Goal: Task Accomplishment & Management: Manage account settings

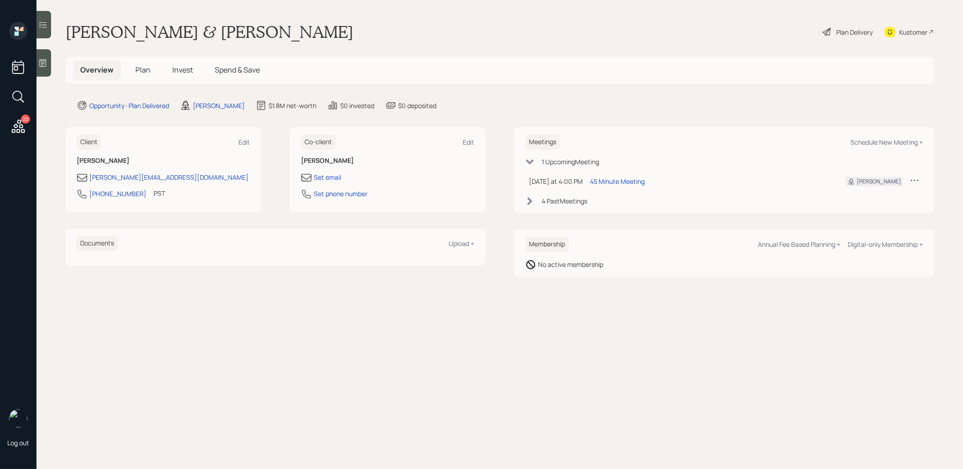
click at [144, 72] on span "Plan" at bounding box center [142, 70] width 15 height 10
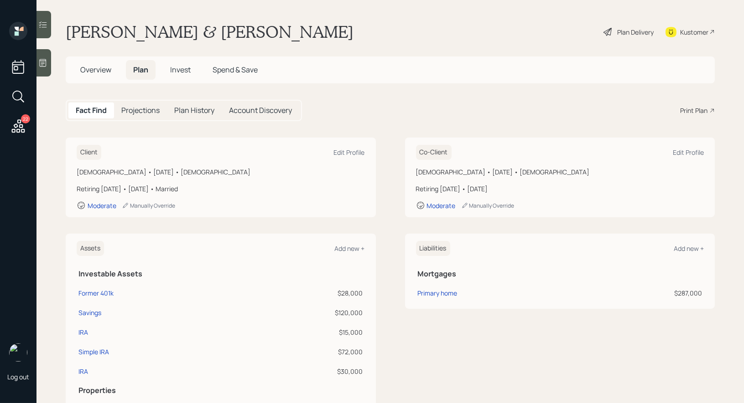
click at [83, 71] on span "Overview" at bounding box center [95, 70] width 31 height 10
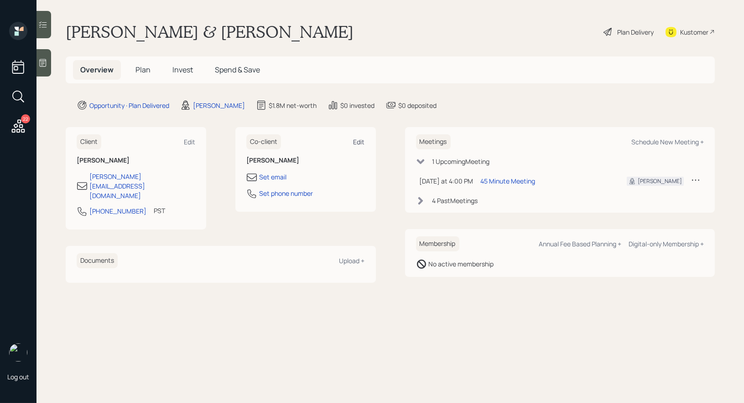
click at [358, 140] on div "Edit" at bounding box center [358, 142] width 11 height 9
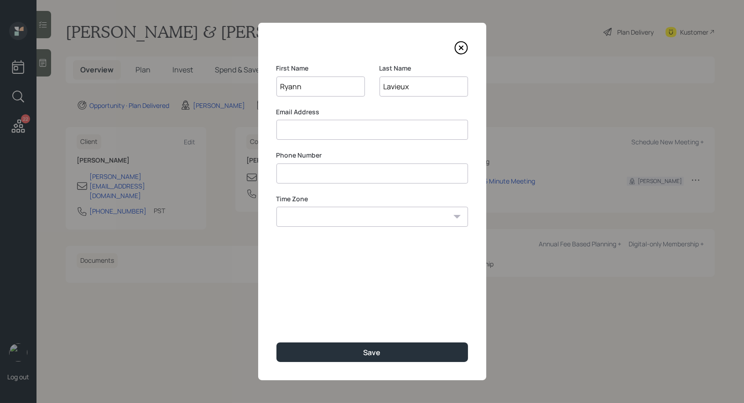
click at [415, 90] on input "Lavieux" at bounding box center [423, 87] width 88 height 20
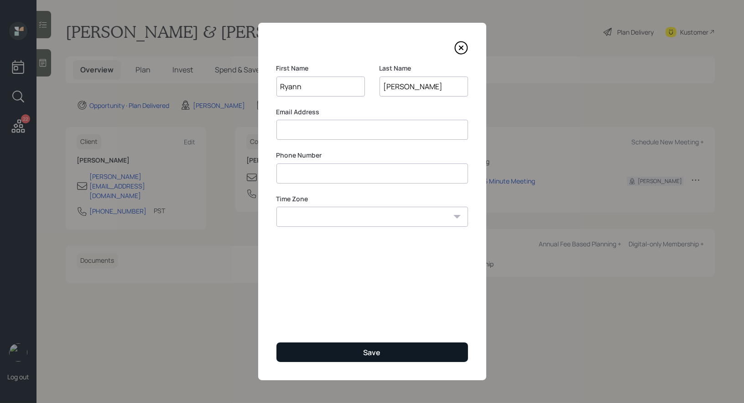
type input "[PERSON_NAME]"
click at [354, 355] on button "Save" at bounding box center [371, 353] width 191 height 20
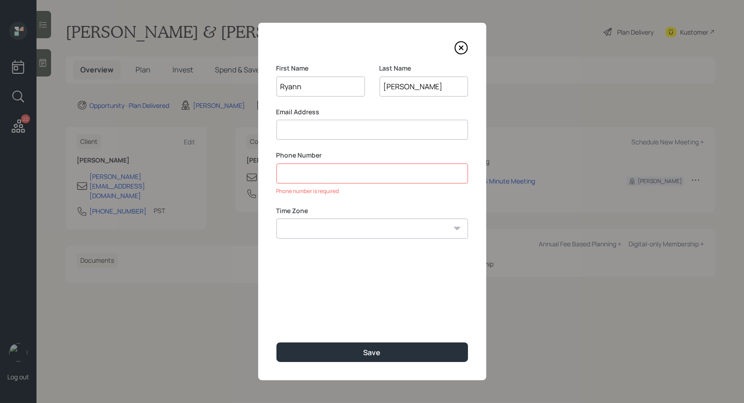
click at [459, 47] on icon at bounding box center [461, 48] width 4 height 4
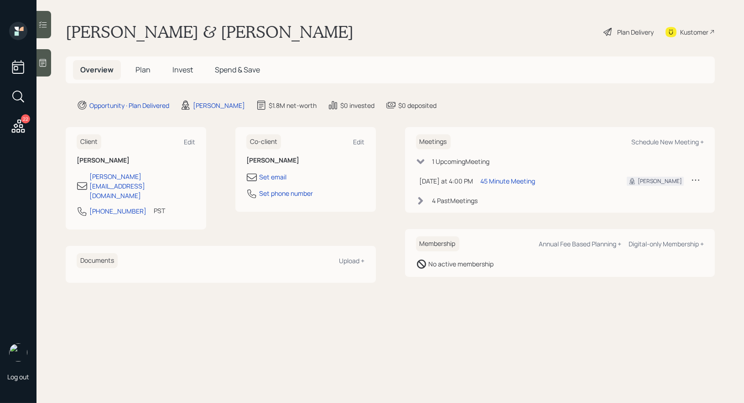
click at [140, 67] on span "Plan" at bounding box center [142, 70] width 15 height 10
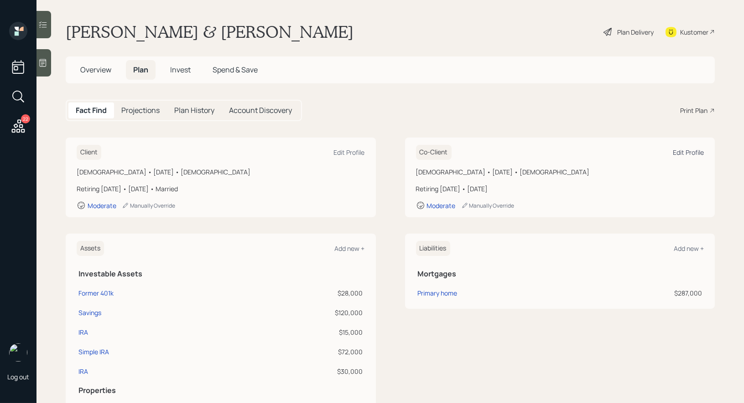
click at [687, 152] on div "Edit Profile" at bounding box center [687, 152] width 31 height 9
select select "11"
select select "[DEMOGRAPHIC_DATA]"
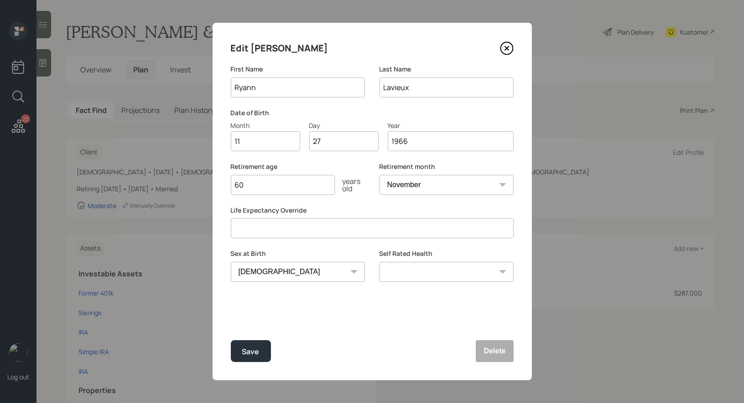
click at [430, 85] on input "Lavieux" at bounding box center [446, 88] width 134 height 20
type input "a"
type input "[PERSON_NAME]"
click at [249, 353] on div "Save" at bounding box center [250, 352] width 17 height 12
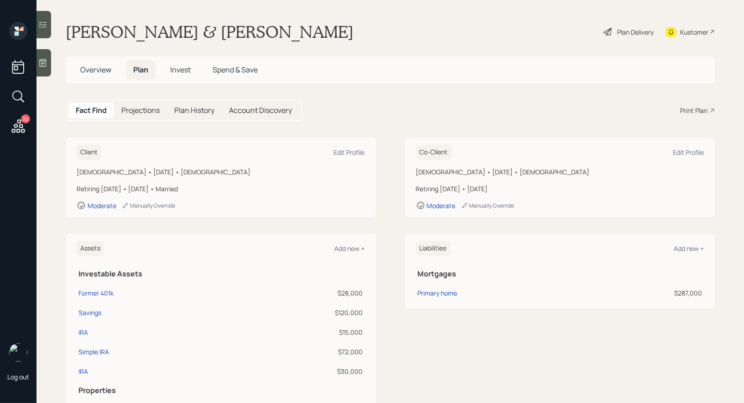
click at [180, 72] on span "Invest" at bounding box center [180, 70] width 21 height 10
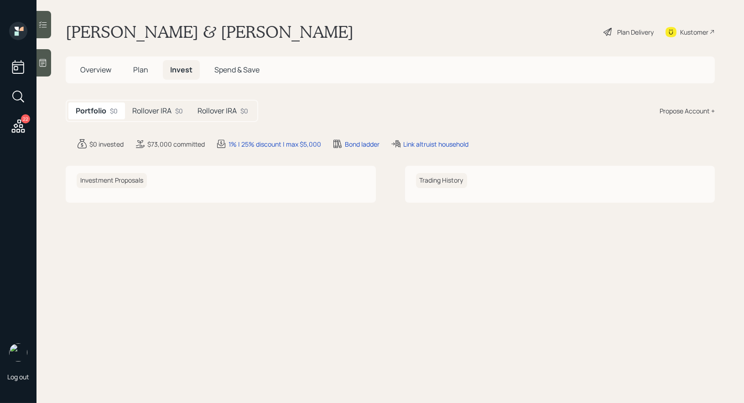
click at [148, 111] on h5 "Rollover IRA" at bounding box center [151, 111] width 39 height 9
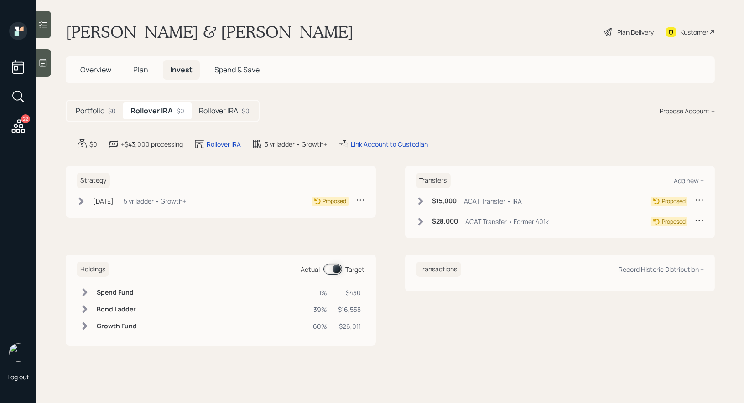
click at [140, 69] on span "Plan" at bounding box center [140, 70] width 15 height 10
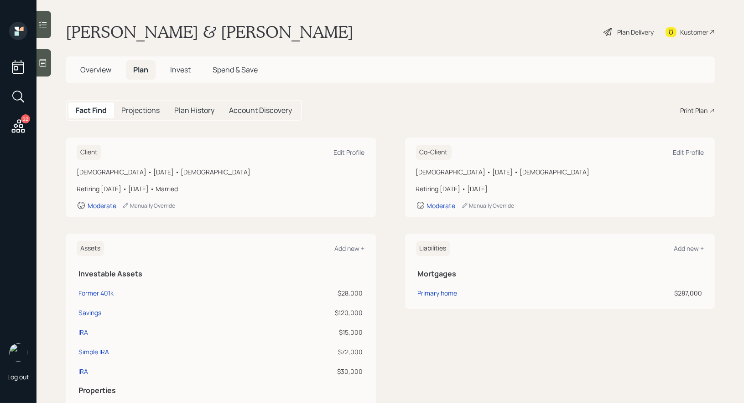
scroll to position [29, 0]
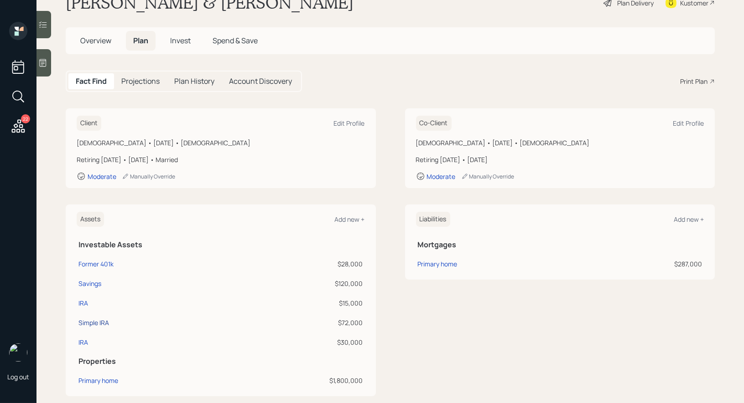
click at [96, 321] on div "Simple IRA" at bounding box center [93, 323] width 31 height 10
select select "balanced"
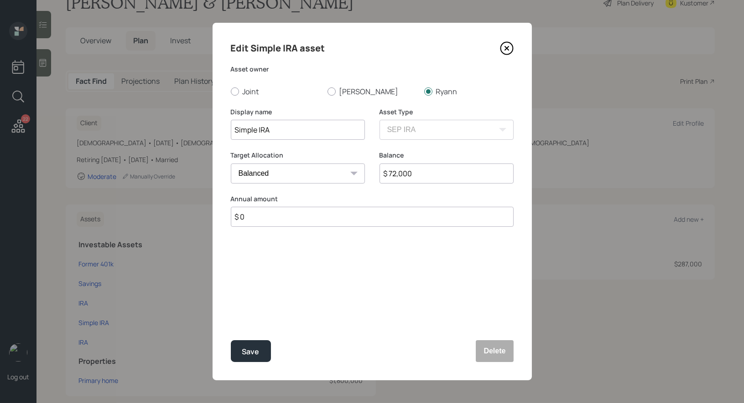
click at [235, 132] on input "Simple IRA" at bounding box center [298, 130] width 134 height 20
click at [310, 131] on input "Ryann Simple IRA" at bounding box center [298, 130] width 134 height 20
type input "Ryann Simple IRA / Capital Group"
click at [249, 348] on div "Save" at bounding box center [250, 352] width 17 height 12
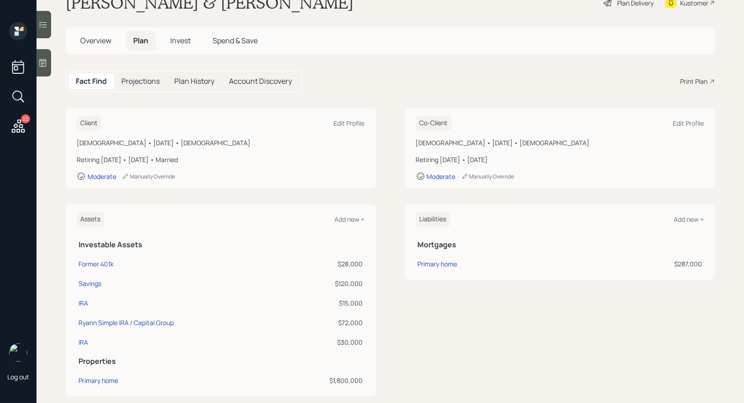
click at [179, 42] on span "Invest" at bounding box center [180, 41] width 21 height 10
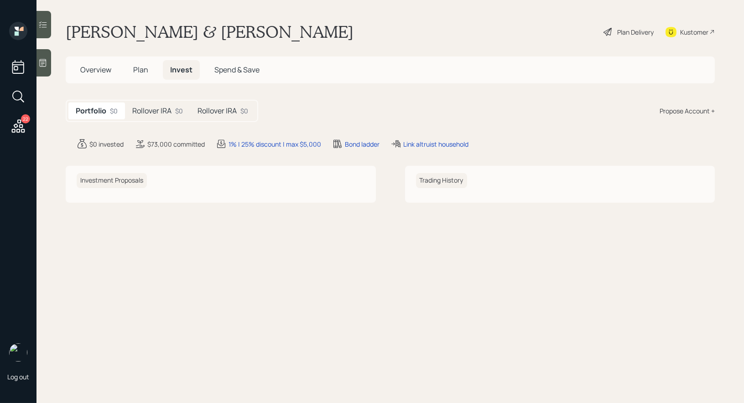
click at [151, 108] on h5 "Rollover IRA" at bounding box center [151, 111] width 39 height 9
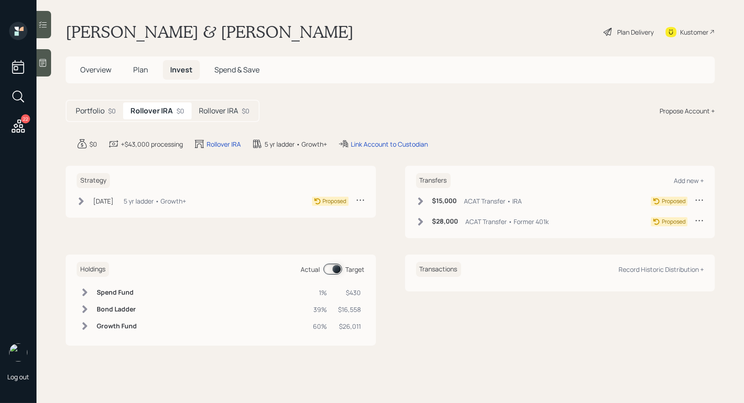
click at [631, 29] on div "Plan Delivery" at bounding box center [635, 32] width 36 height 10
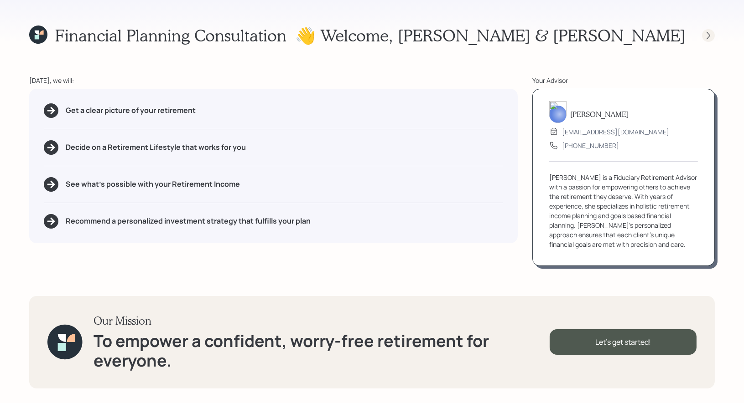
click at [708, 33] on icon at bounding box center [708, 35] width 4 height 8
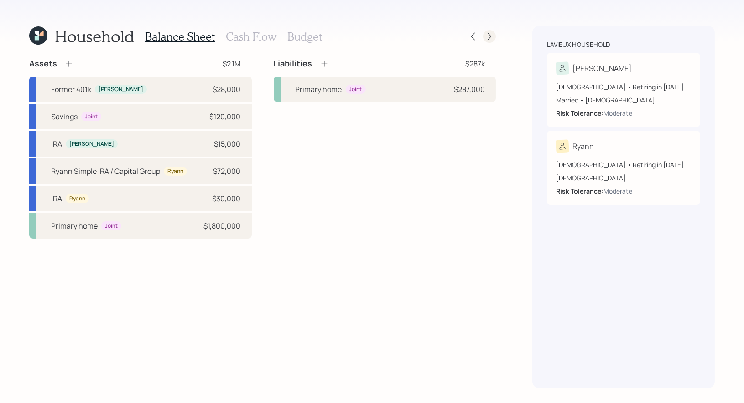
click at [490, 36] on icon at bounding box center [489, 36] width 9 height 9
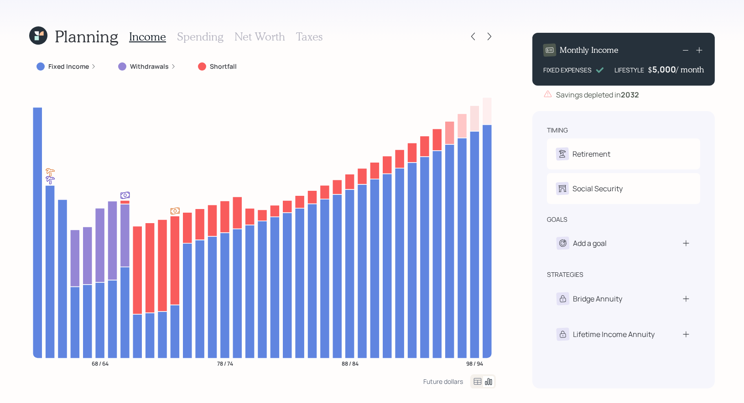
click at [490, 36] on icon at bounding box center [489, 36] width 9 height 9
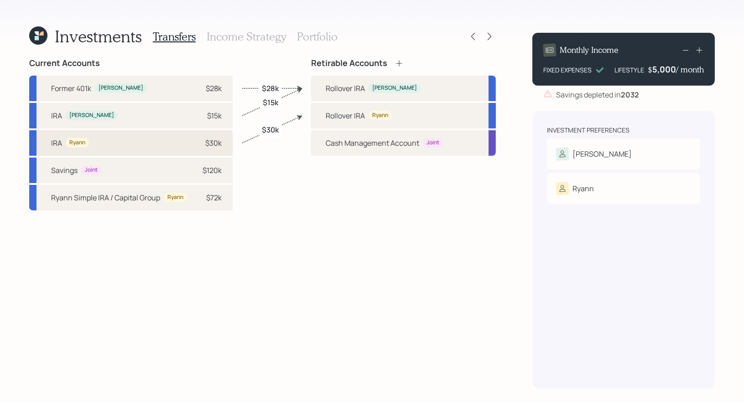
click at [199, 141] on div "$30k" at bounding box center [207, 143] width 27 height 11
click at [278, 83] on div "$28k" at bounding box center [270, 88] width 22 height 16
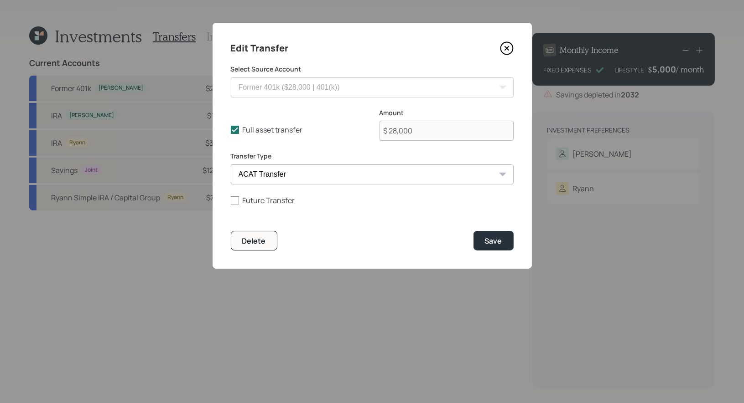
click at [506, 51] on icon at bounding box center [507, 48] width 14 height 14
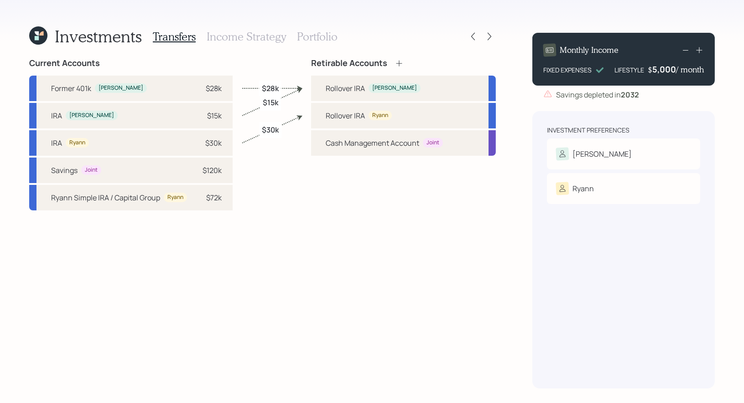
click at [41, 29] on icon at bounding box center [38, 35] width 18 height 18
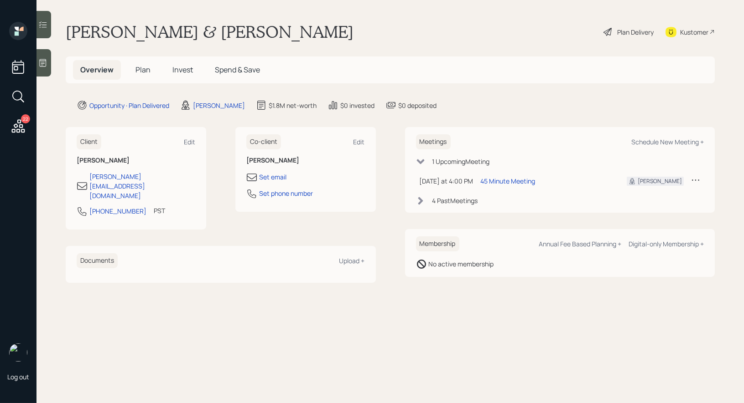
click at [137, 69] on span "Plan" at bounding box center [142, 70] width 15 height 10
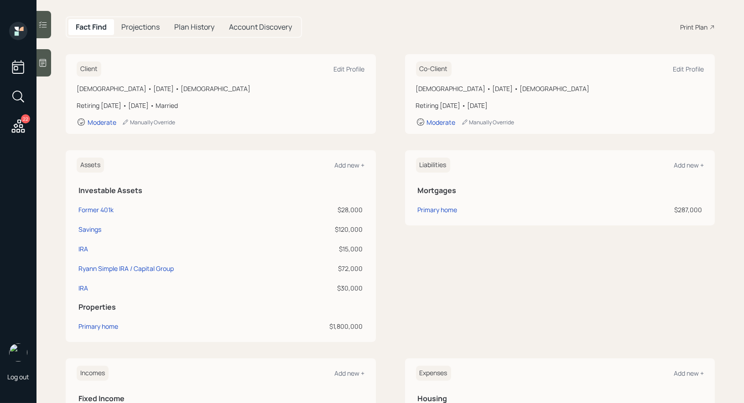
scroll to position [95, 0]
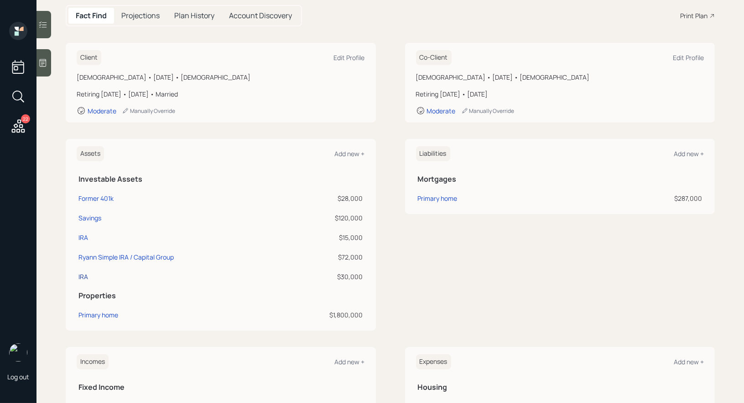
click at [80, 275] on div "IRA" at bounding box center [83, 277] width 10 height 10
select select "ira"
select select "balanced"
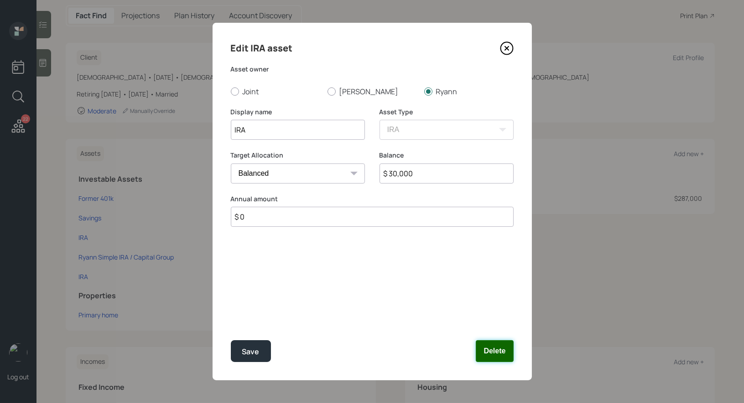
click at [494, 352] on button "Delete" at bounding box center [493, 352] width 37 height 22
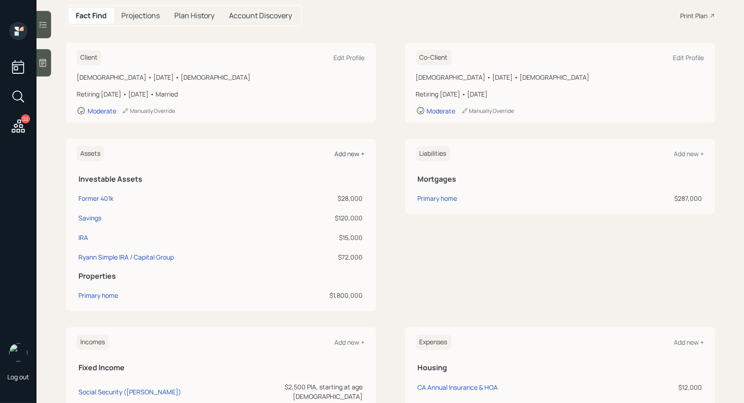
click at [342, 154] on div "Add new +" at bounding box center [350, 154] width 30 height 9
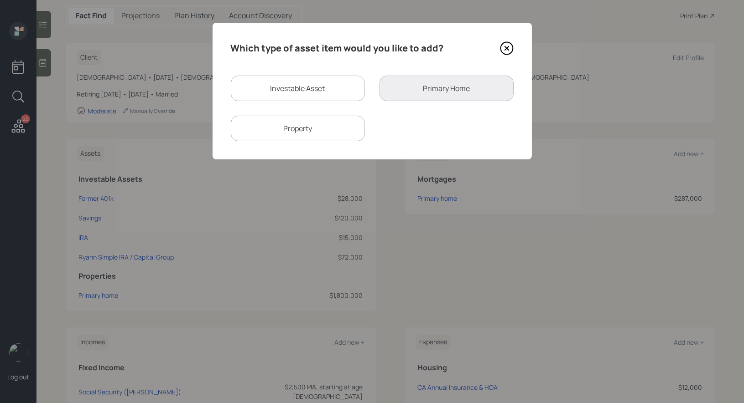
click at [278, 86] on div "Investable Asset" at bounding box center [298, 89] width 134 height 26
select select "taxable"
select select "balanced"
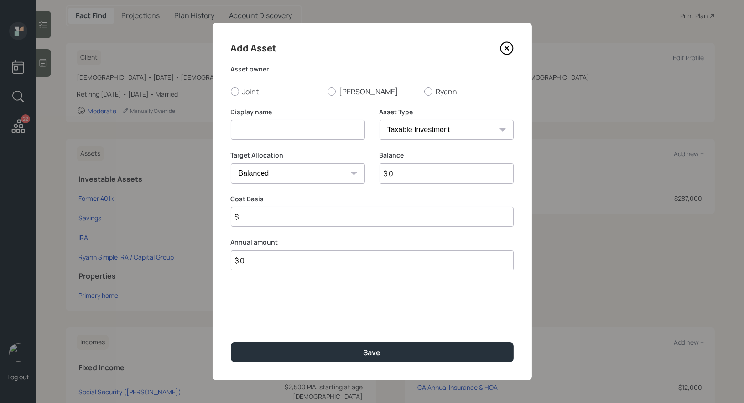
click at [274, 136] on input at bounding box center [298, 130] width 134 height 20
type input "SEP IRA"
click at [428, 91] on div at bounding box center [428, 92] width 8 height 8
click at [424, 91] on input "Ryann" at bounding box center [424, 91] width 0 height 0
radio input "true"
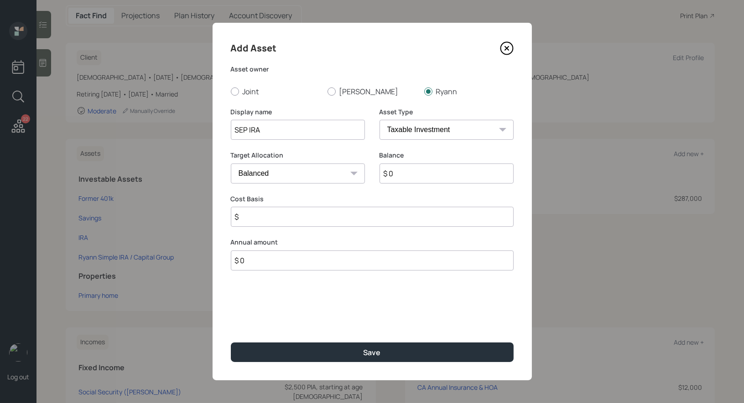
click at [421, 131] on select "SEP [PERSON_NAME] IRA 401(k) [PERSON_NAME] 401(k) 403(b) [PERSON_NAME] 403(b) 4…" at bounding box center [446, 130] width 134 height 20
select select "sep_ira"
click at [379, 120] on select "SEP [PERSON_NAME] IRA 401(k) [PERSON_NAME] 401(k) 403(b) [PERSON_NAME] 403(b) 4…" at bounding box center [446, 130] width 134 height 20
type input "$"
click at [399, 176] on input "$ 0" at bounding box center [446, 174] width 134 height 20
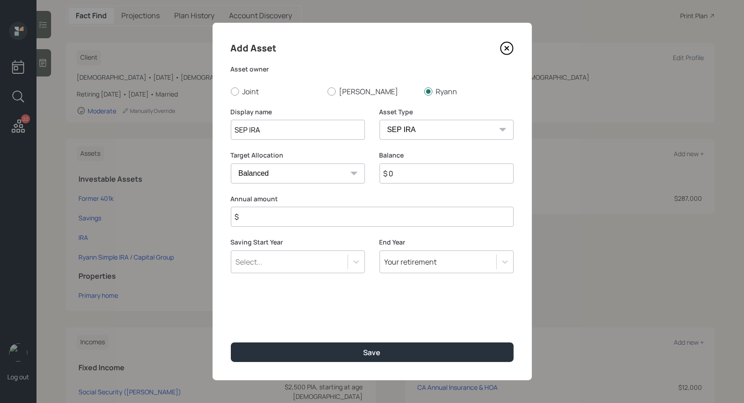
click at [399, 176] on input "$ 0" at bounding box center [446, 174] width 134 height 20
type input "$ 30,000"
click at [322, 220] on input "$" at bounding box center [372, 217] width 283 height 20
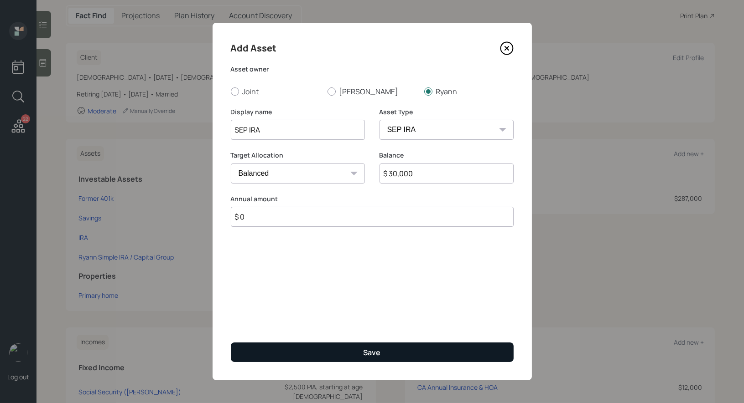
type input "$ 0"
click at [304, 353] on button "Save" at bounding box center [372, 353] width 283 height 20
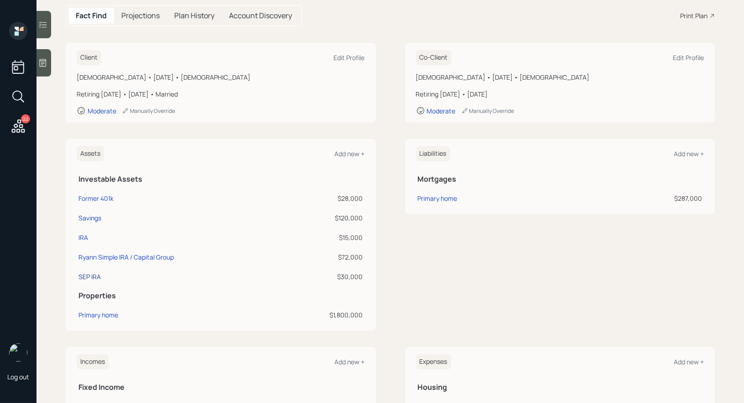
click at [84, 277] on div "SEP IRA" at bounding box center [89, 277] width 22 height 10
select select "balanced"
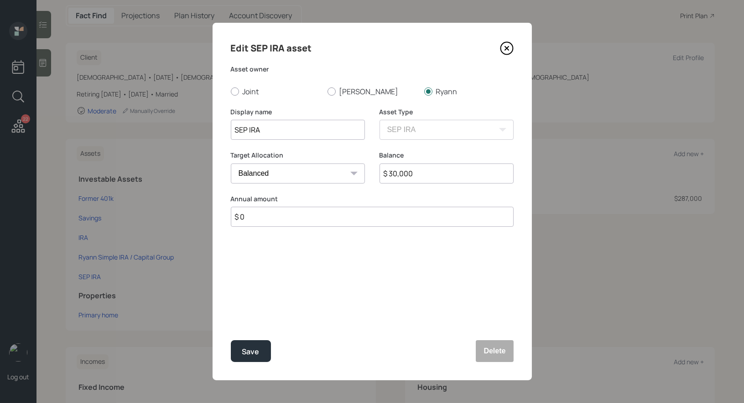
click at [233, 131] on input "SEP IRA" at bounding box center [298, 130] width 134 height 20
type input "[PERSON_NAME] SEP [PERSON_NAME]"
click at [253, 355] on div "Save" at bounding box center [250, 352] width 17 height 12
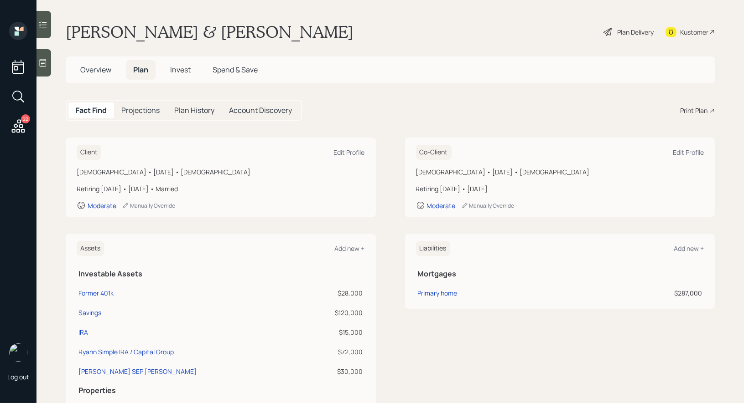
click at [180, 67] on span "Invest" at bounding box center [180, 70] width 21 height 10
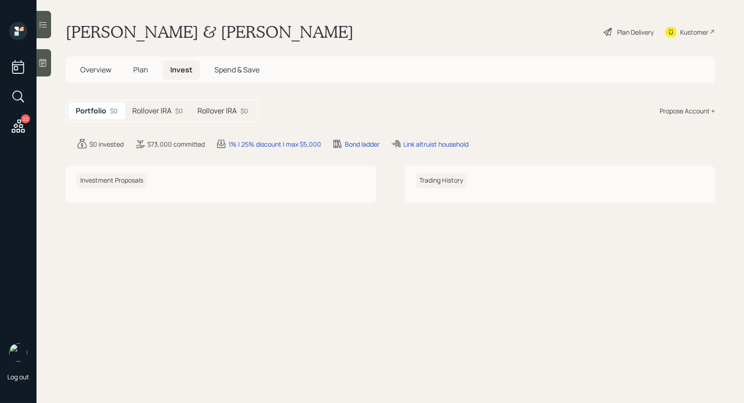
click at [156, 111] on h5 "Rollover IRA" at bounding box center [151, 111] width 39 height 9
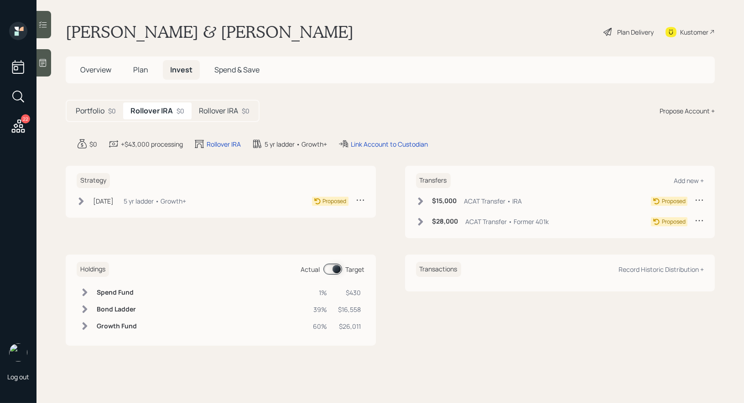
click at [213, 108] on h5 "Rollover IRA" at bounding box center [218, 111] width 39 height 9
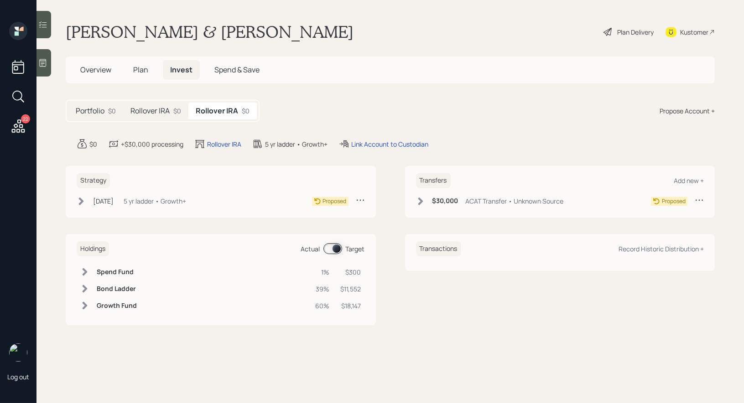
click at [418, 199] on icon at bounding box center [420, 201] width 9 height 9
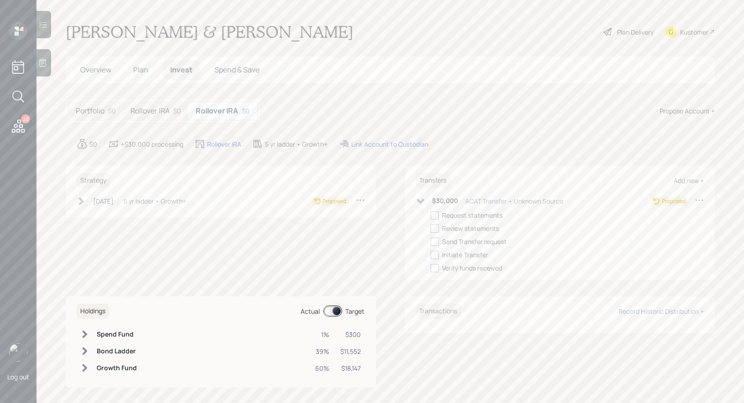
click at [418, 199] on icon at bounding box center [420, 201] width 8 height 5
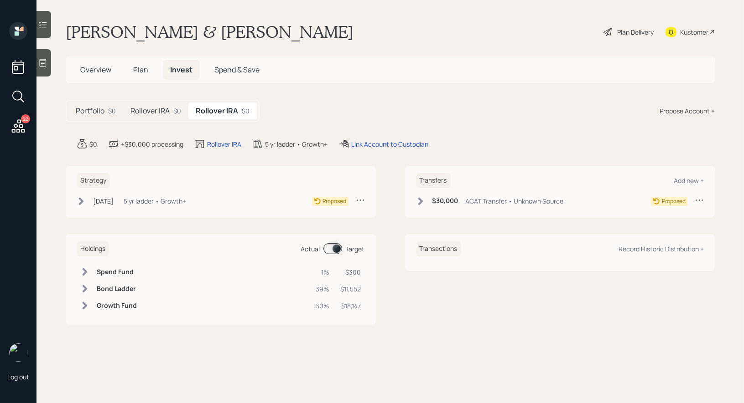
click at [699, 199] on icon at bounding box center [698, 200] width 9 height 9
click at [645, 215] on div "Edit transfer" at bounding box center [671, 217] width 66 height 9
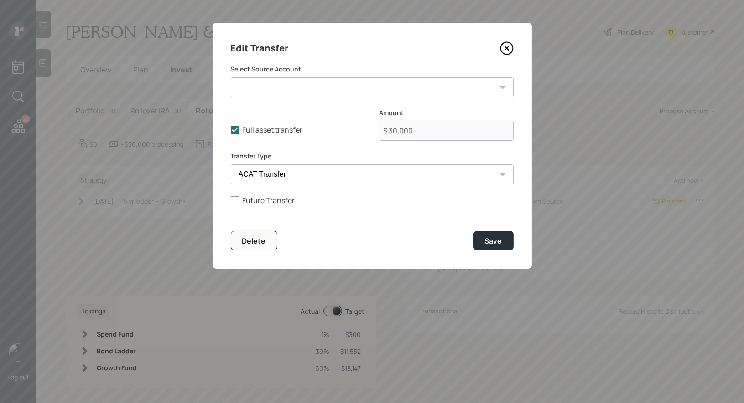
click at [247, 86] on select "Former 401k ($28,000 | 401(k)) Savings ($120,000 | Taxable Investment) IRA ($15…" at bounding box center [372, 88] width 283 height 20
select select "35e68d21-7cc1-4017-b699-4a7c03ac4667"
click at [231, 78] on select "Former 401k ($28,000 | 401(k)) Savings ($120,000 | Taxable Investment) IRA ($15…" at bounding box center [372, 88] width 283 height 20
type input "$ 72,000"
click at [343, 176] on select "ACAT Transfer Non ACAT Transfer Capitalize Rollover Rollover Deposit" at bounding box center [372, 175] width 283 height 20
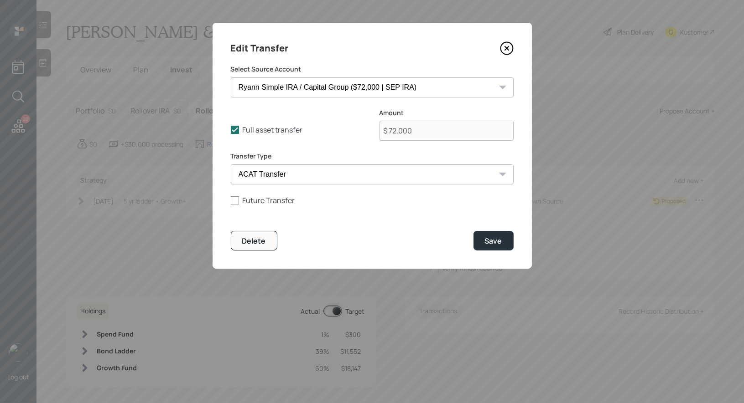
select select "rollover"
click at [231, 165] on select "ACAT Transfer Non ACAT Transfer Capitalize Rollover Rollover Deposit" at bounding box center [372, 175] width 283 height 20
click at [490, 244] on div "Save" at bounding box center [493, 241] width 17 height 10
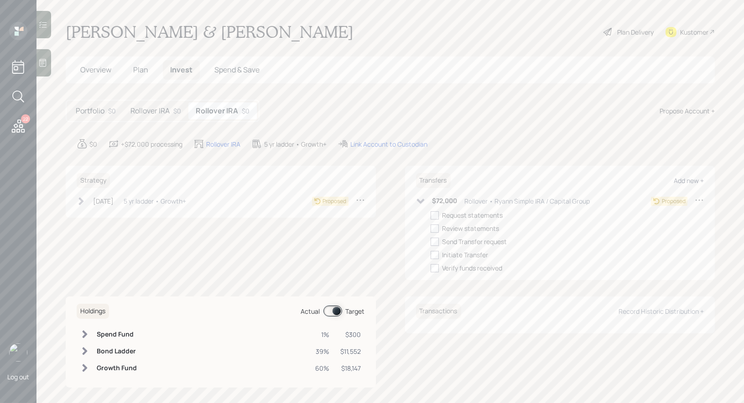
click at [695, 177] on div "Add new +" at bounding box center [688, 180] width 30 height 9
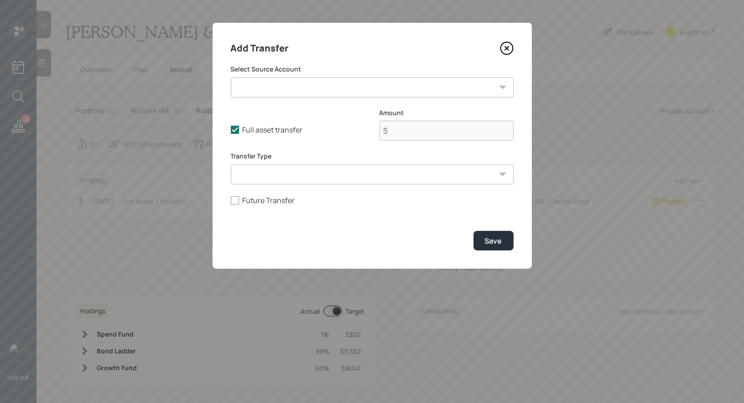
click at [318, 90] on select "Former 401k ($28,000 | 401(k)) Savings ($120,000 | Taxable Investment) IRA ($15…" at bounding box center [372, 88] width 283 height 20
select select "9bd4f3a4-3972-429f-bc4c-76a910593ccc"
click at [231, 78] on select "Former 401k ($28,000 | 401(k)) Savings ($120,000 | Taxable Investment) IRA ($15…" at bounding box center [372, 88] width 283 height 20
type input "$ 30,000"
click at [372, 184] on select "ACAT Transfer Non ACAT Transfer Capitalize Rollover Rollover Deposit" at bounding box center [372, 175] width 283 height 20
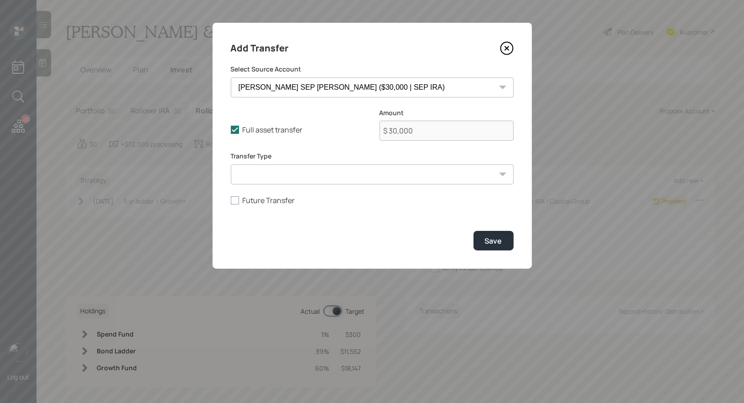
select select "acat_transfer"
click at [231, 165] on select "ACAT Transfer Non ACAT Transfer Capitalize Rollover Rollover Deposit" at bounding box center [372, 175] width 283 height 20
click at [507, 45] on icon at bounding box center [507, 48] width 14 height 14
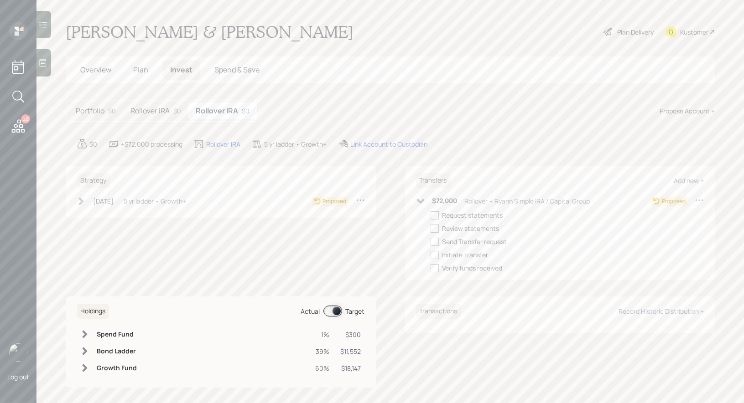
click at [677, 112] on div "Propose Account +" at bounding box center [686, 111] width 55 height 10
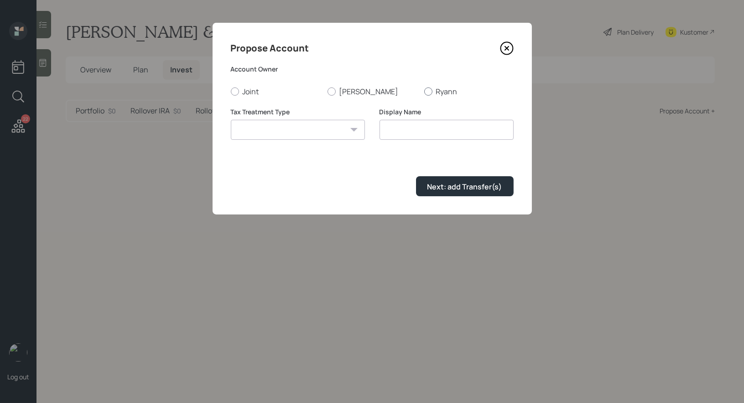
click at [427, 91] on div at bounding box center [428, 92] width 8 height 8
click at [424, 91] on input "Ryann" at bounding box center [424, 91] width 0 height 0
radio input "true"
click at [327, 132] on select "Roth Taxable Traditional" at bounding box center [298, 130] width 134 height 20
select select "traditional"
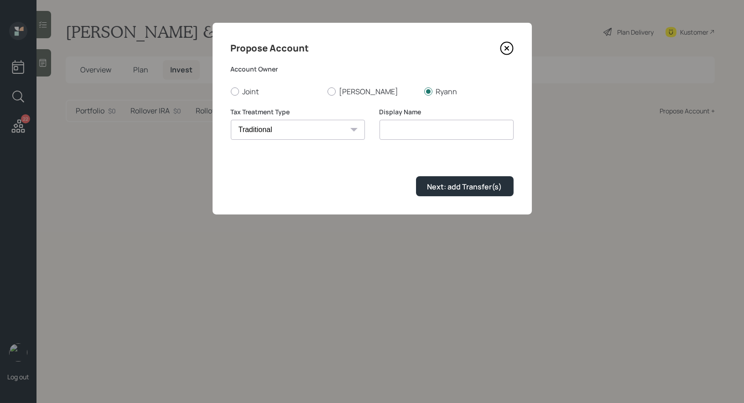
click at [231, 120] on select "Roth Taxable Traditional" at bounding box center [298, 130] width 134 height 20
click at [461, 132] on input "Traditional" at bounding box center [446, 130] width 134 height 20
type input "SEP IRA"
click at [504, 49] on icon at bounding box center [507, 48] width 14 height 14
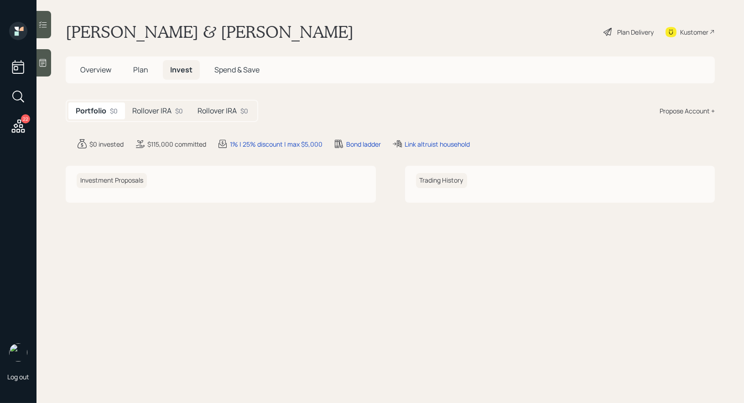
click at [211, 110] on h5 "Rollover IRA" at bounding box center [216, 111] width 39 height 9
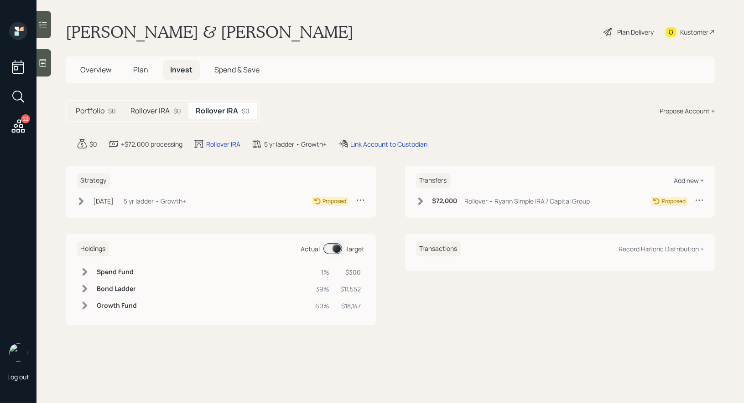
click at [691, 180] on div "Add new +" at bounding box center [688, 180] width 30 height 9
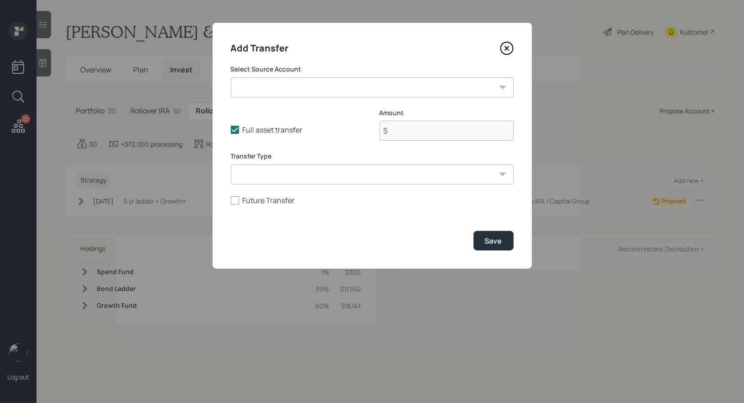
click at [358, 86] on select "Former 401k ($28,000 | 401(k)) Savings ($120,000 | Taxable Investment) IRA ($15…" at bounding box center [372, 88] width 283 height 20
select select "9bd4f3a4-3972-429f-bc4c-76a910593ccc"
click at [231, 78] on select "Former 401k ($28,000 | 401(k)) Savings ($120,000 | Taxable Investment) IRA ($15…" at bounding box center [372, 88] width 283 height 20
type input "$ 30,000"
click at [331, 176] on select "ACAT Transfer Non ACAT Transfer Capitalize Rollover Rollover Deposit" at bounding box center [372, 175] width 283 height 20
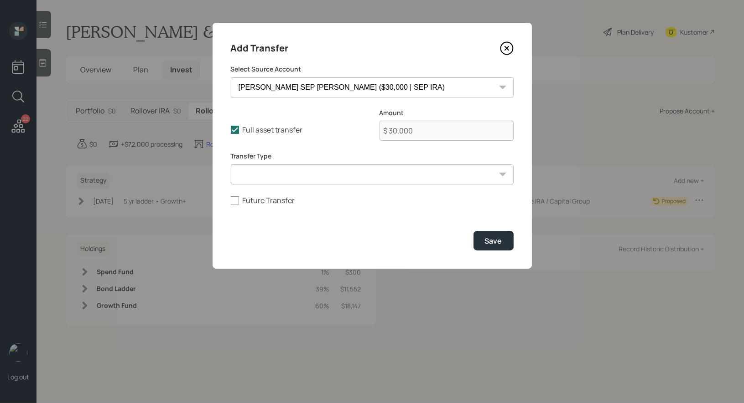
select select "acat_transfer"
click at [231, 165] on select "ACAT Transfer Non ACAT Transfer Capitalize Rollover Rollover Deposit" at bounding box center [372, 175] width 283 height 20
click at [489, 240] on div "Save" at bounding box center [493, 241] width 17 height 10
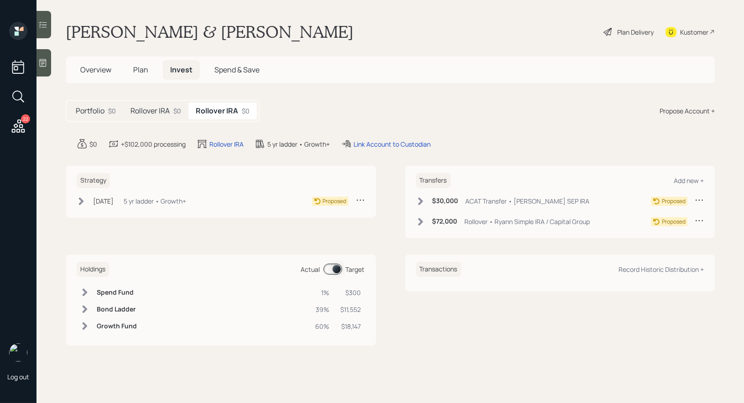
click at [420, 199] on icon at bounding box center [420, 201] width 5 height 8
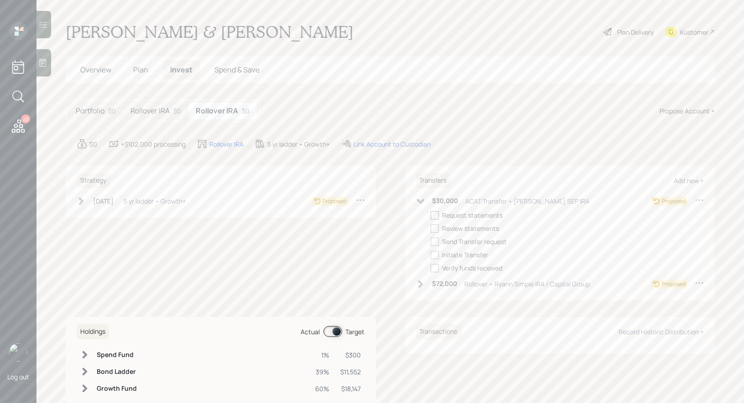
click at [432, 213] on div at bounding box center [434, 216] width 8 height 8
click at [430, 215] on input "checkbox" at bounding box center [430, 215] width 0 height 0
checkbox input "true"
click at [420, 282] on icon at bounding box center [420, 284] width 5 height 8
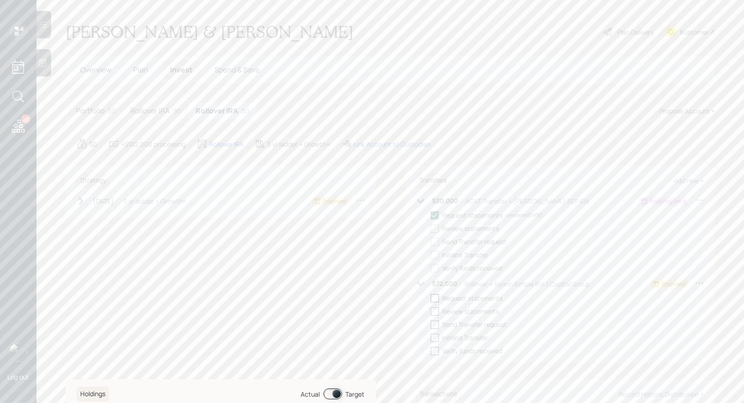
click at [436, 299] on div at bounding box center [434, 299] width 8 height 8
click at [430, 299] on input "checkbox" at bounding box center [430, 298] width 0 height 0
checkbox input "true"
click at [225, 144] on div "Rollover IRA" at bounding box center [226, 145] width 34 height 10
select select "traditional"
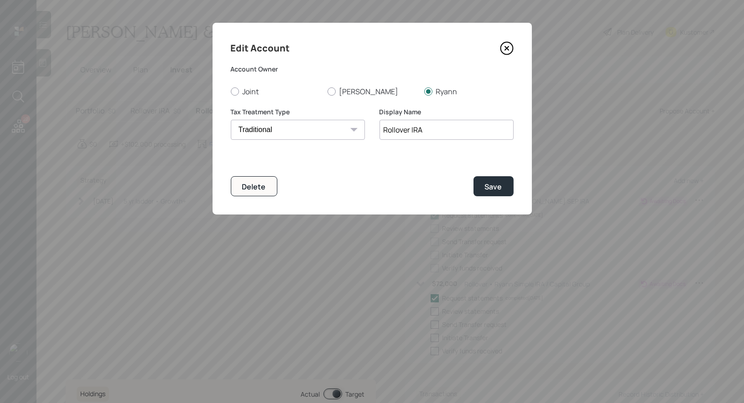
click at [381, 129] on input "Rollover IRA" at bounding box center [446, 130] width 134 height 20
type input "Ryann Rollover IRA"
click at [499, 184] on div "Save" at bounding box center [493, 187] width 17 height 10
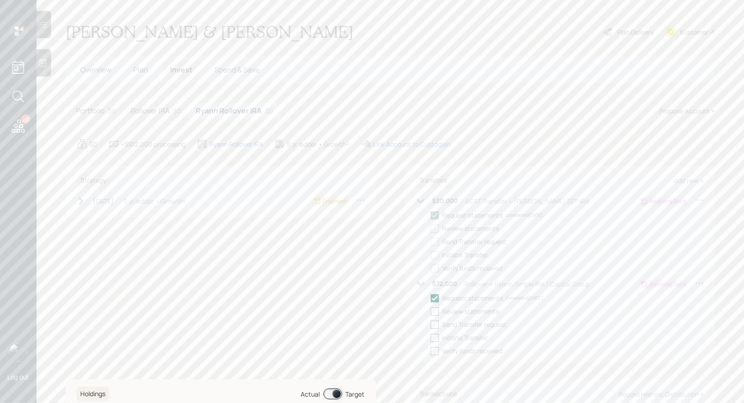
click at [156, 109] on h5 "Rollover IRA" at bounding box center [149, 111] width 39 height 9
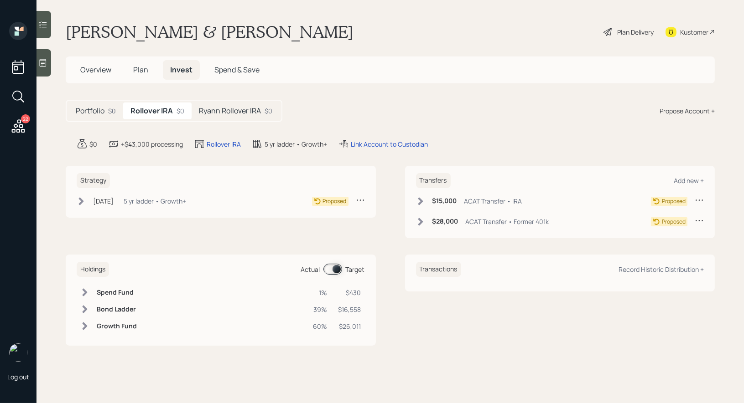
click at [137, 66] on span "Plan" at bounding box center [140, 70] width 15 height 10
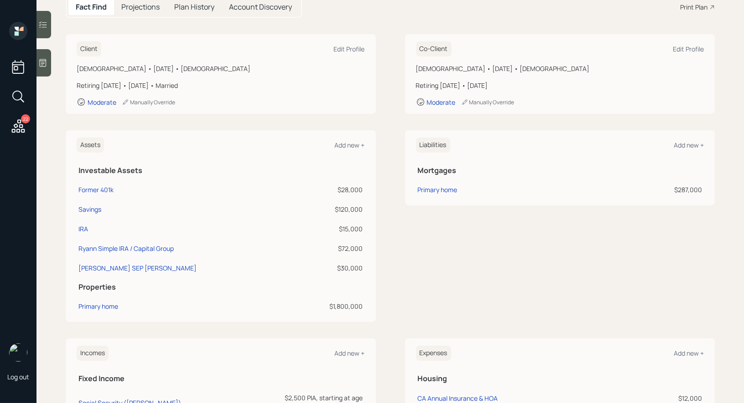
scroll to position [106, 0]
